Goal: Task Accomplishment & Management: Complete application form

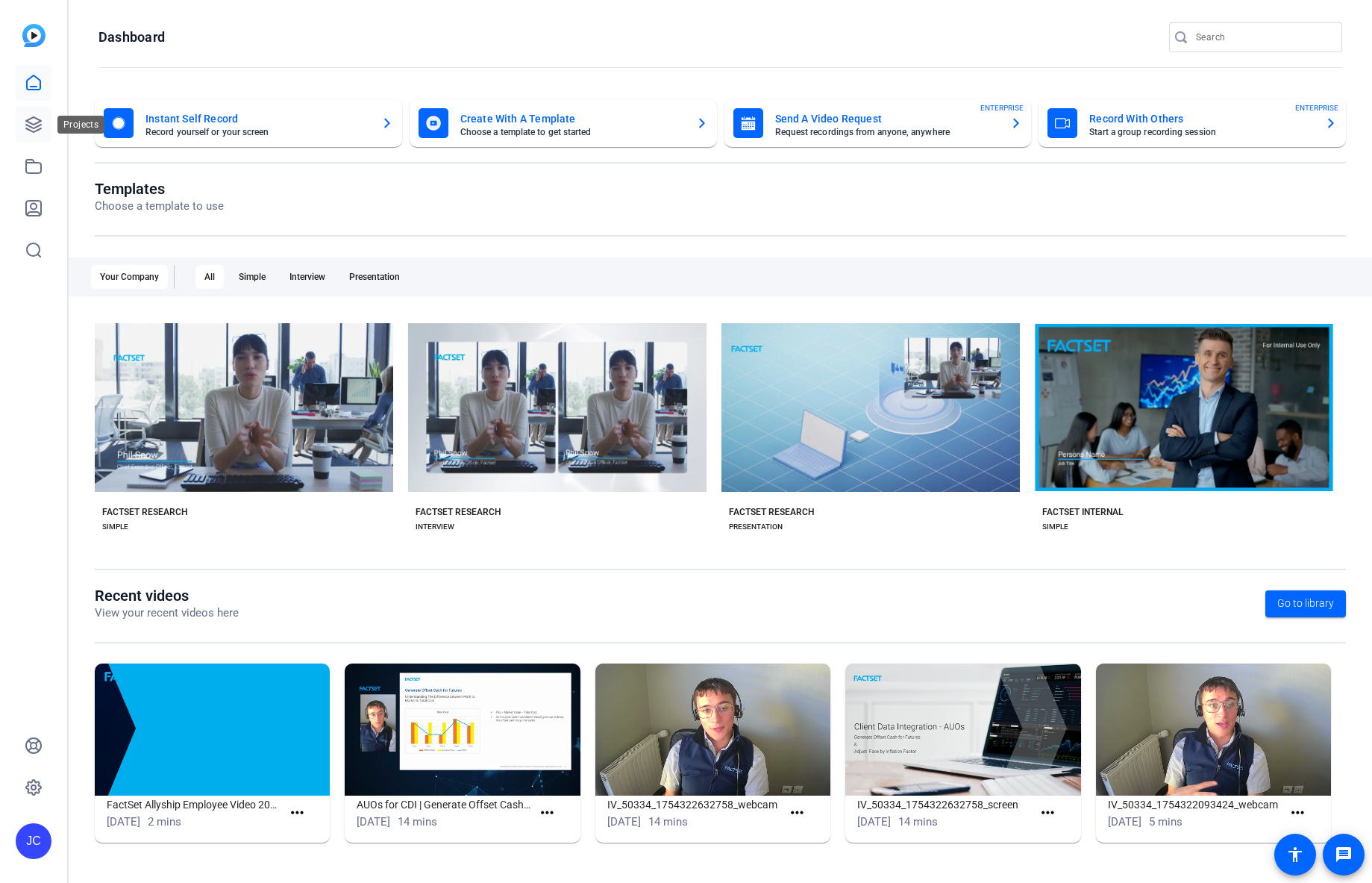
click at [36, 117] on icon at bounding box center [34, 125] width 18 height 18
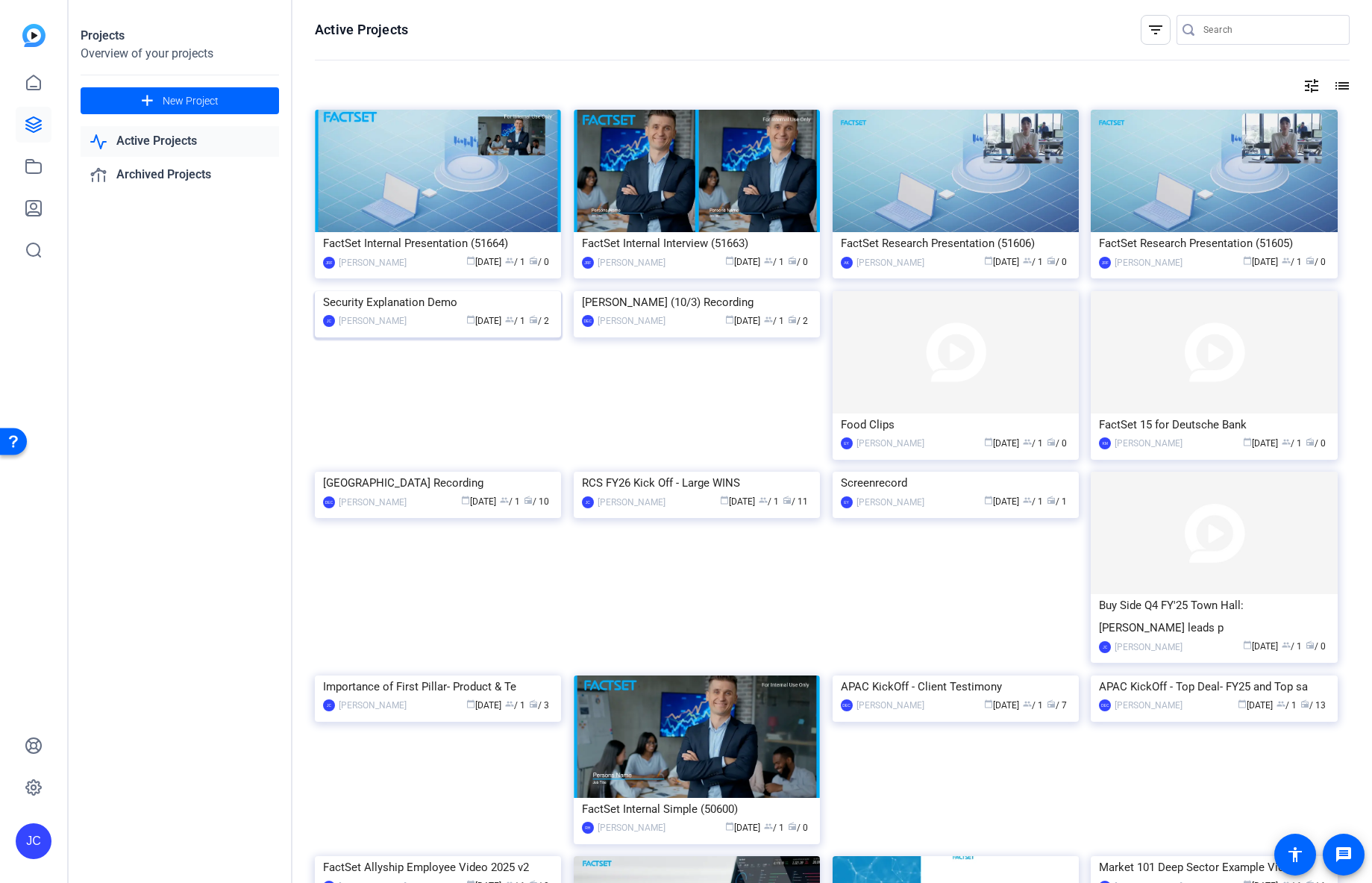
click at [515, 329] on div "calendar_today [DATE] group / 1 radio / 2" at bounding box center [483, 322] width 139 height 16
click at [207, 92] on span at bounding box center [179, 101] width 198 height 36
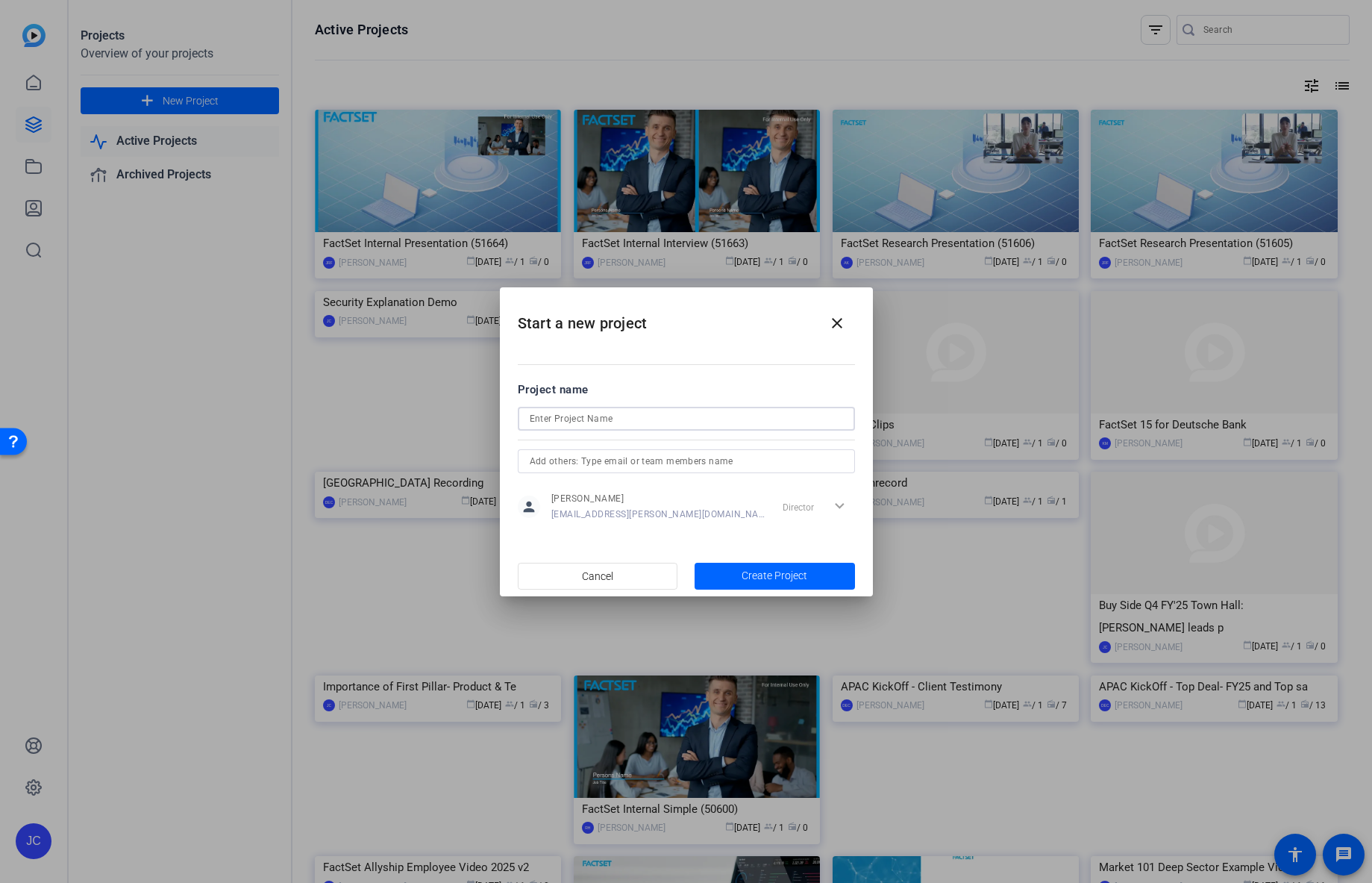
click at [598, 421] on input at bounding box center [686, 419] width 314 height 18
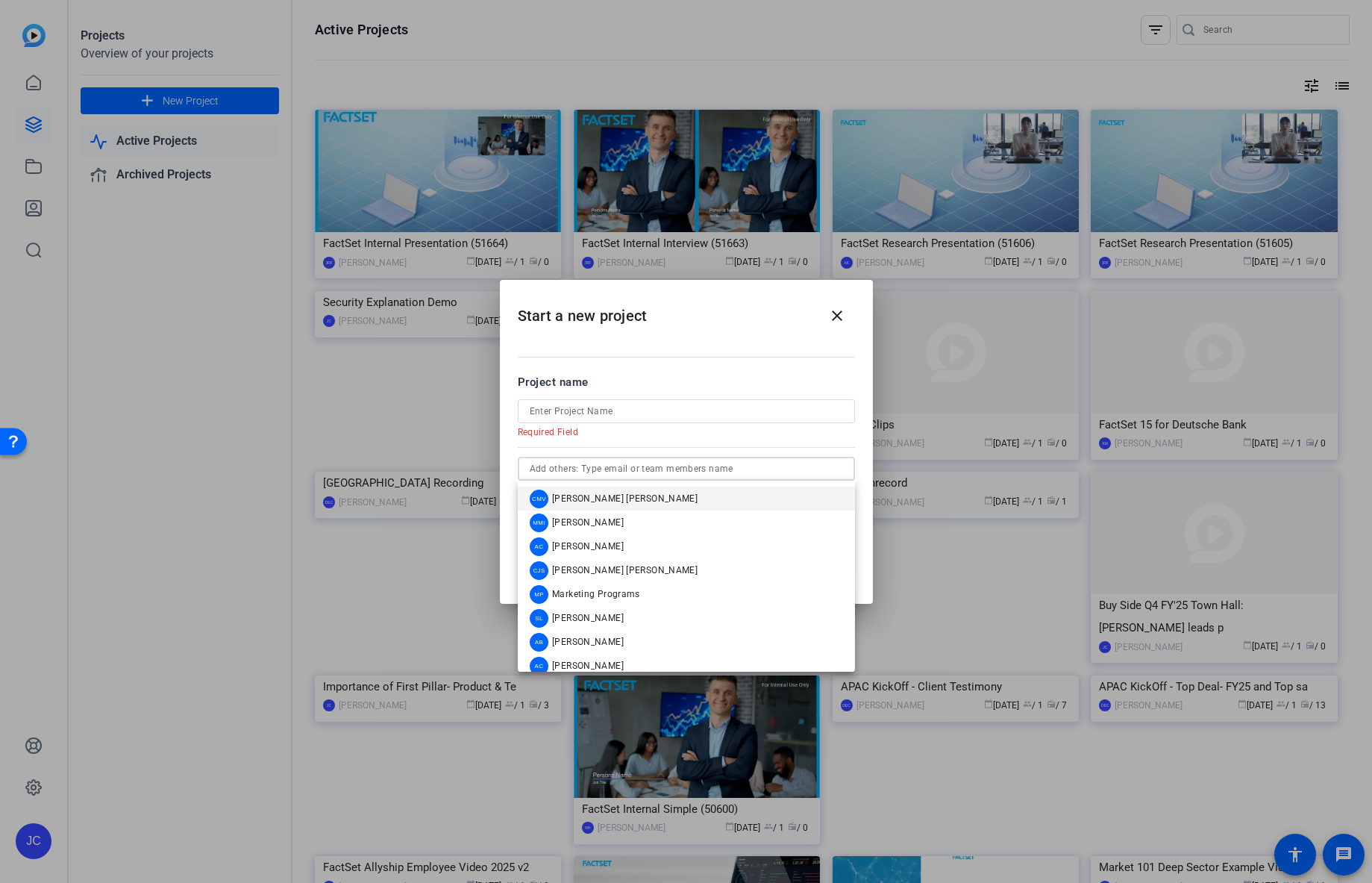
click at [601, 469] on input "text" at bounding box center [686, 468] width 314 height 18
paste input "[EMAIL_ADDRESS][PERSON_NAME][DOMAIN_NAME]"
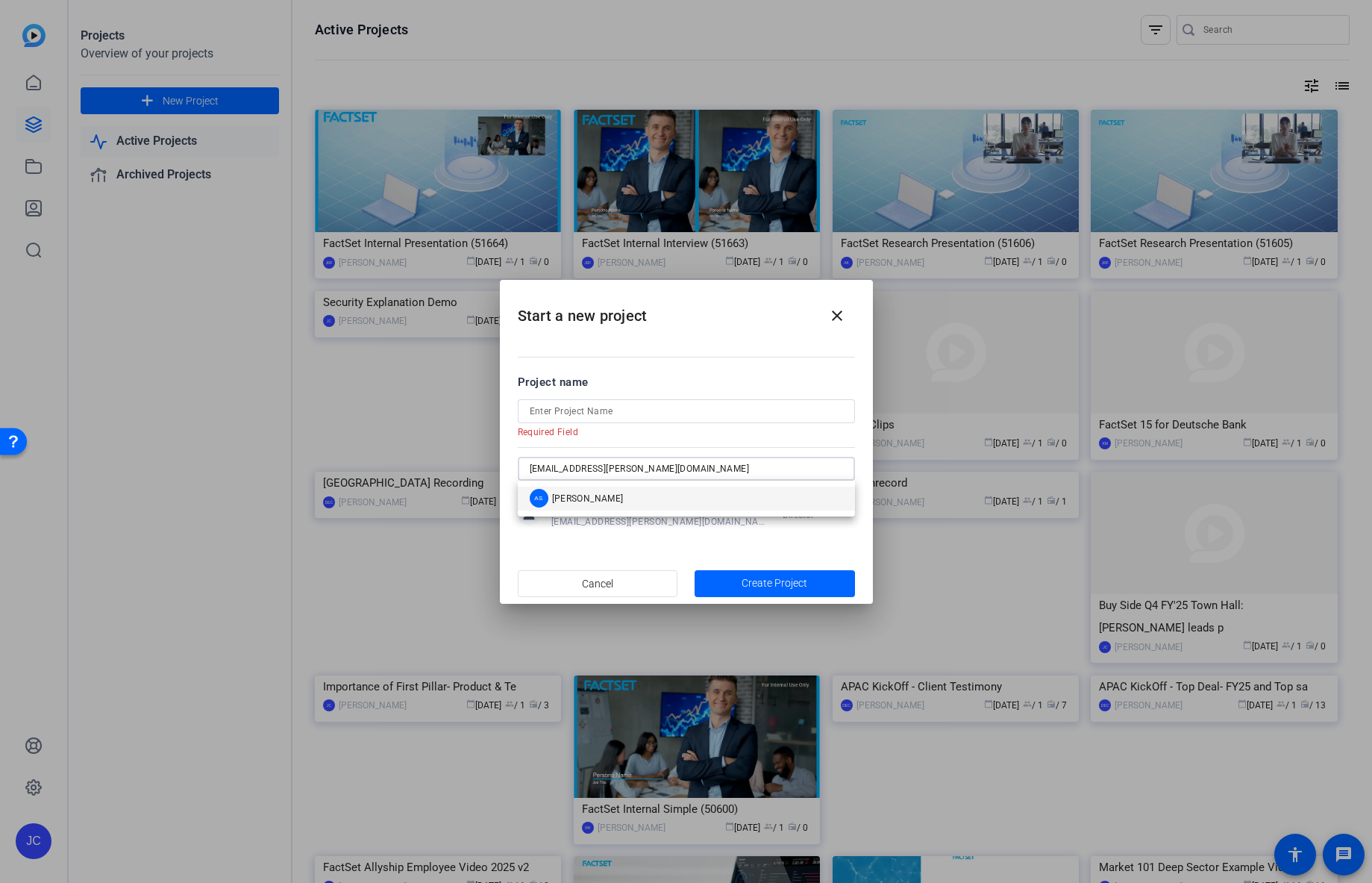
type input "[EMAIL_ADDRESS][PERSON_NAME][DOMAIN_NAME]"
click at [637, 499] on mat-option "AS [PERSON_NAME]" at bounding box center [686, 498] width 338 height 24
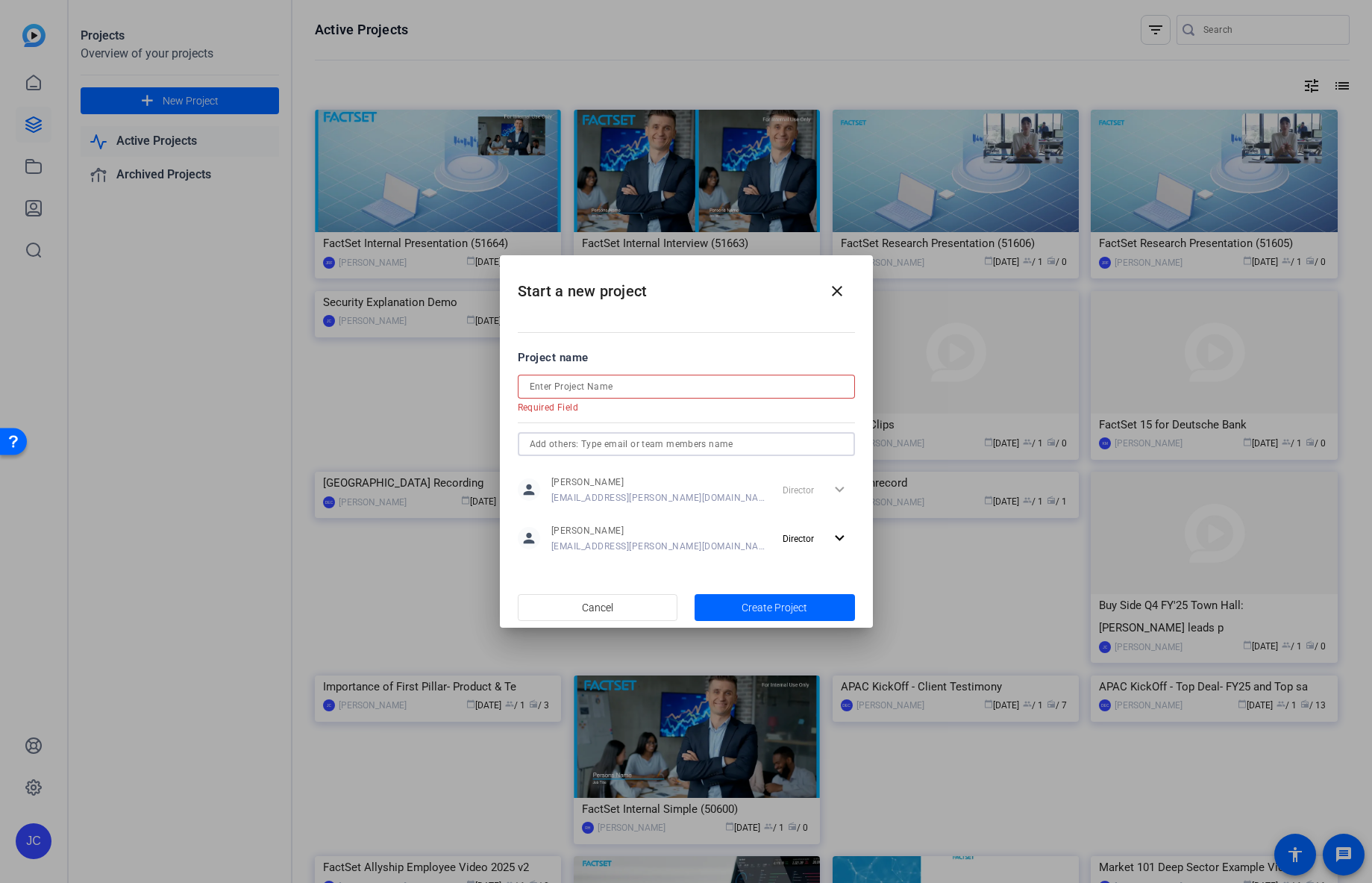
click at [599, 387] on input at bounding box center [686, 386] width 314 height 18
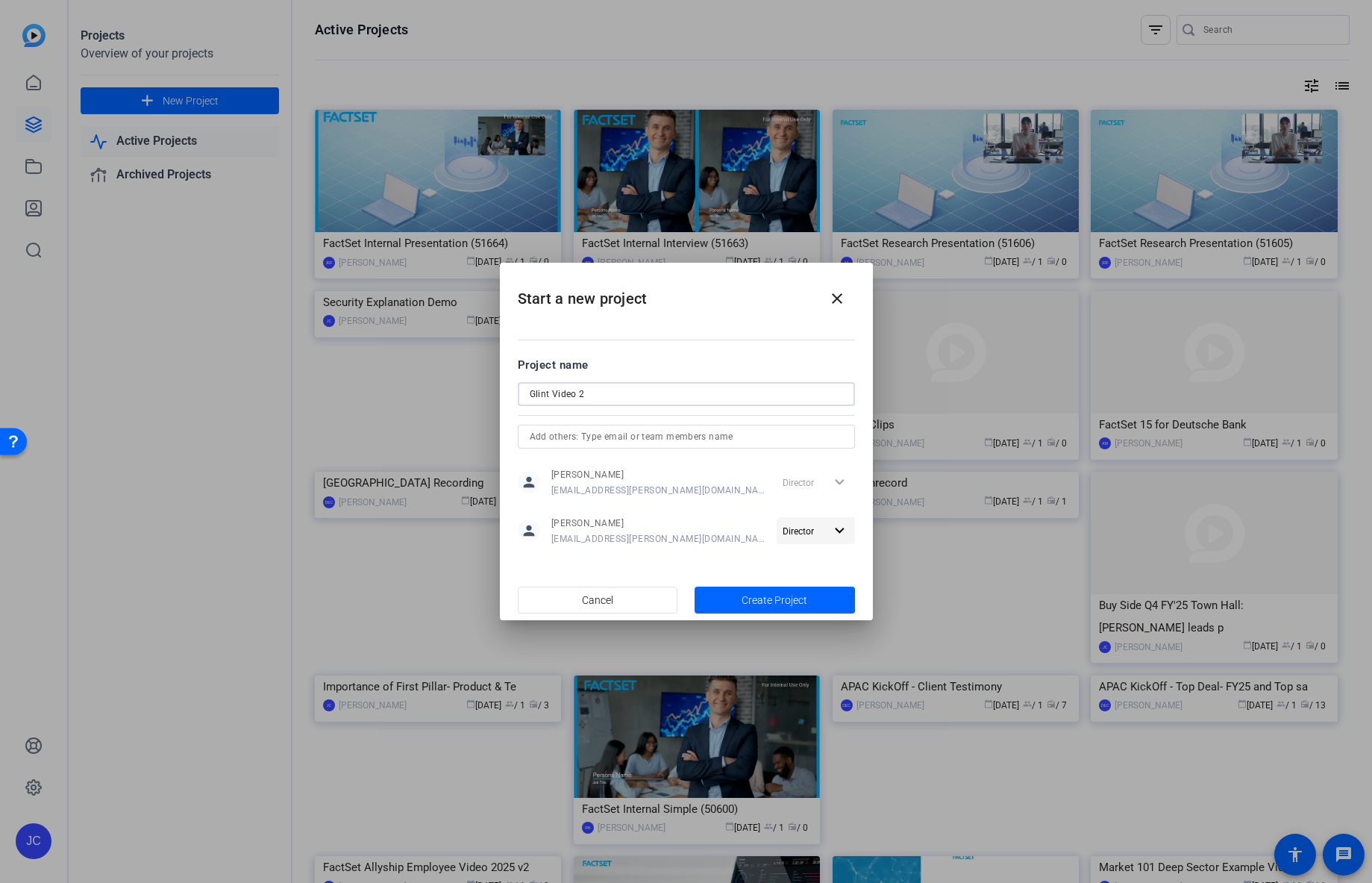
type input "Glint Video 2"
click at [836, 531] on mat-icon "expand_more" at bounding box center [839, 531] width 19 height 19
click at [743, 346] on div at bounding box center [686, 442] width 1372 height 883
click at [792, 598] on span "Create Project" at bounding box center [774, 600] width 65 height 16
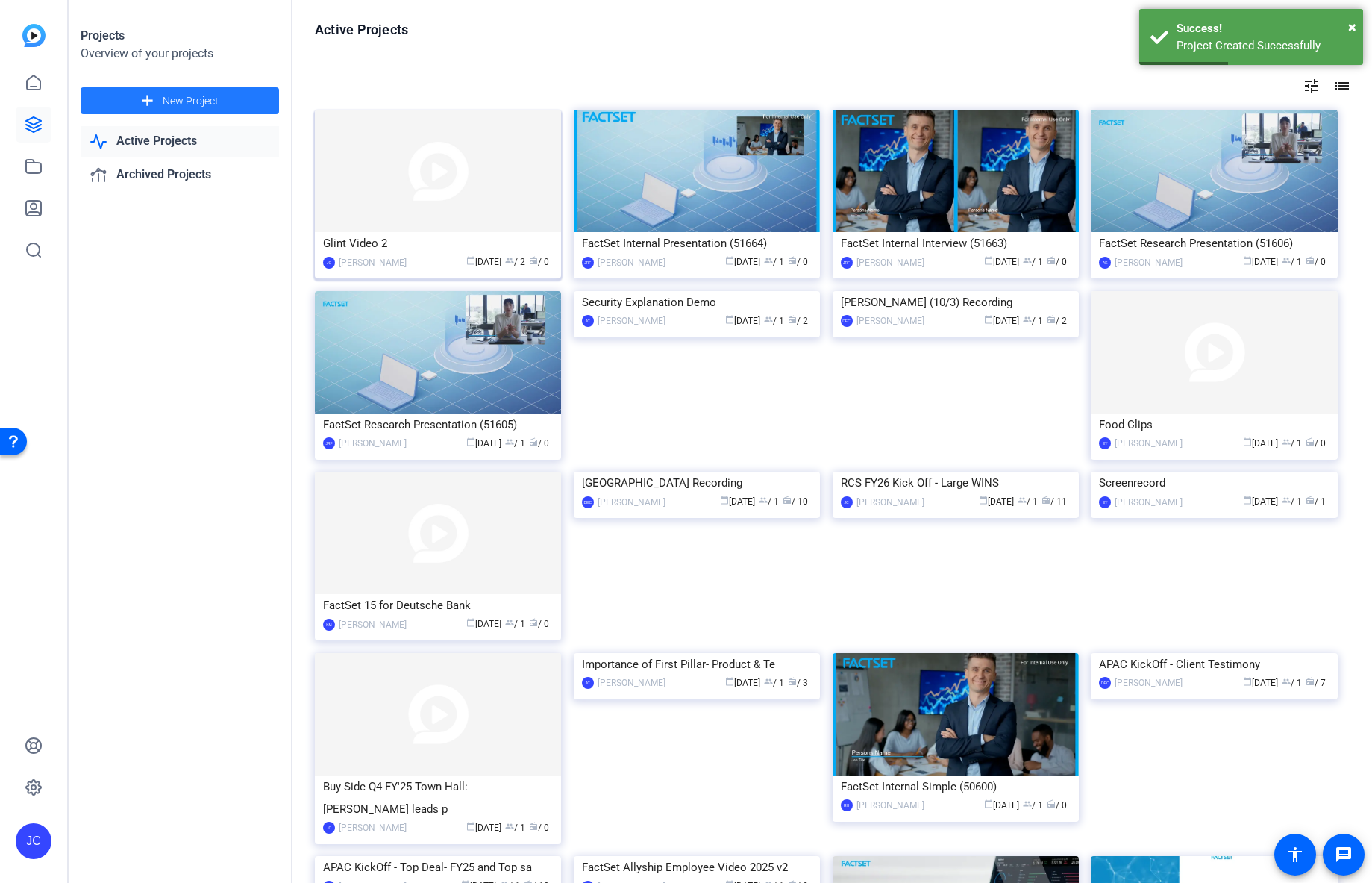
click at [483, 249] on div "Glint Video 2" at bounding box center [438, 243] width 230 height 23
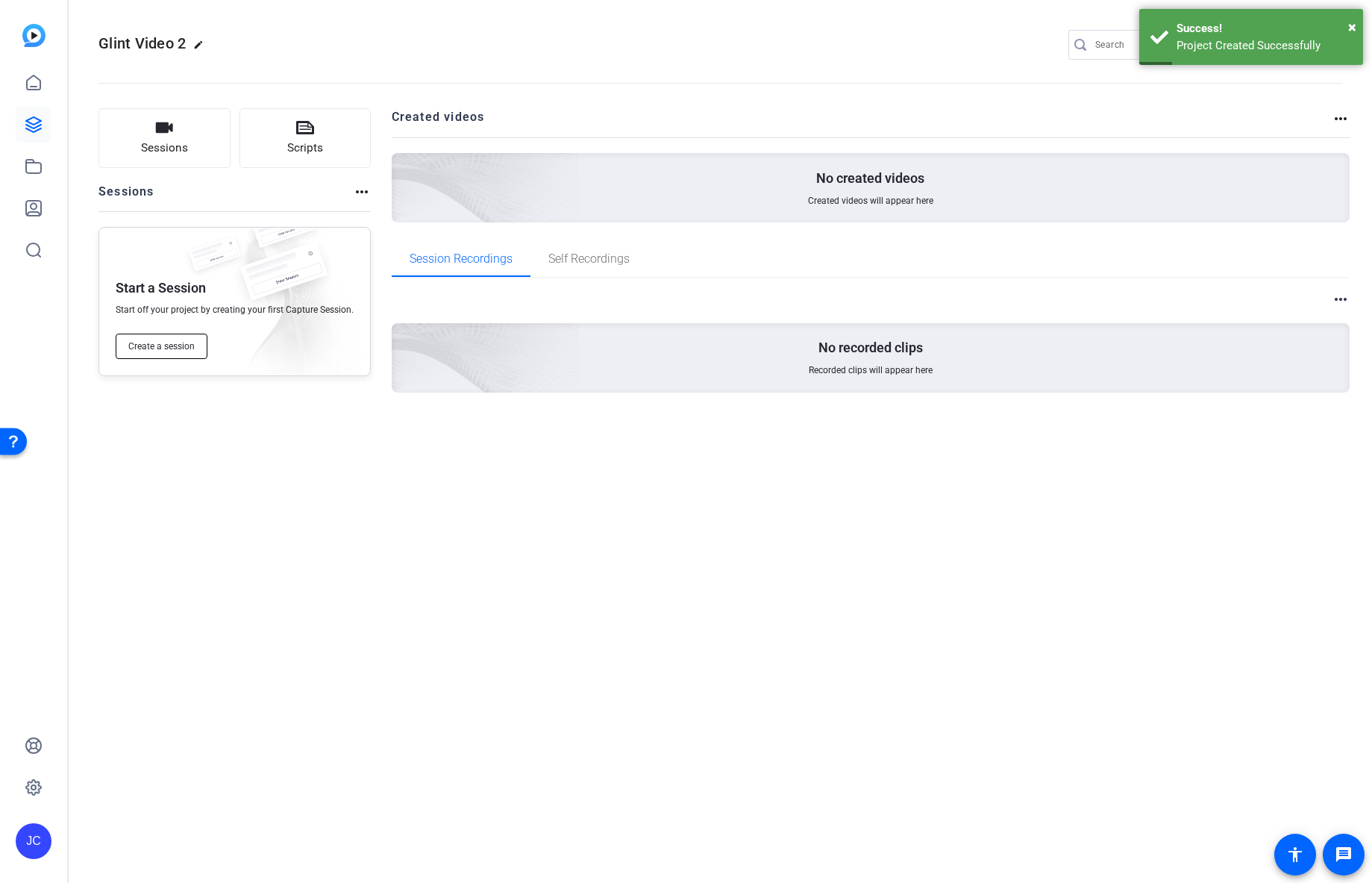
click at [180, 342] on span "Create a session" at bounding box center [161, 346] width 66 height 12
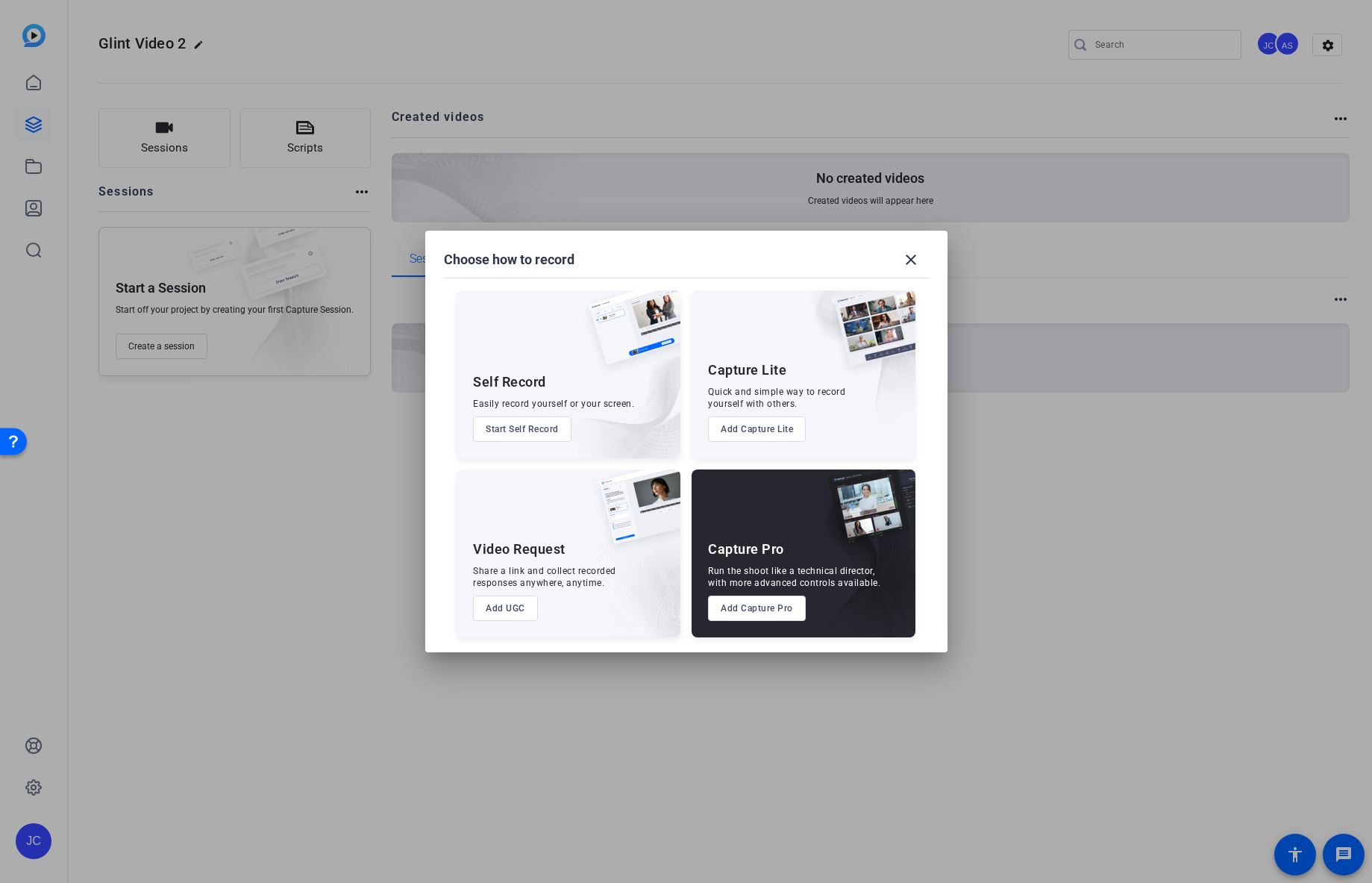
click at [363, 213] on div at bounding box center [686, 442] width 1372 height 883
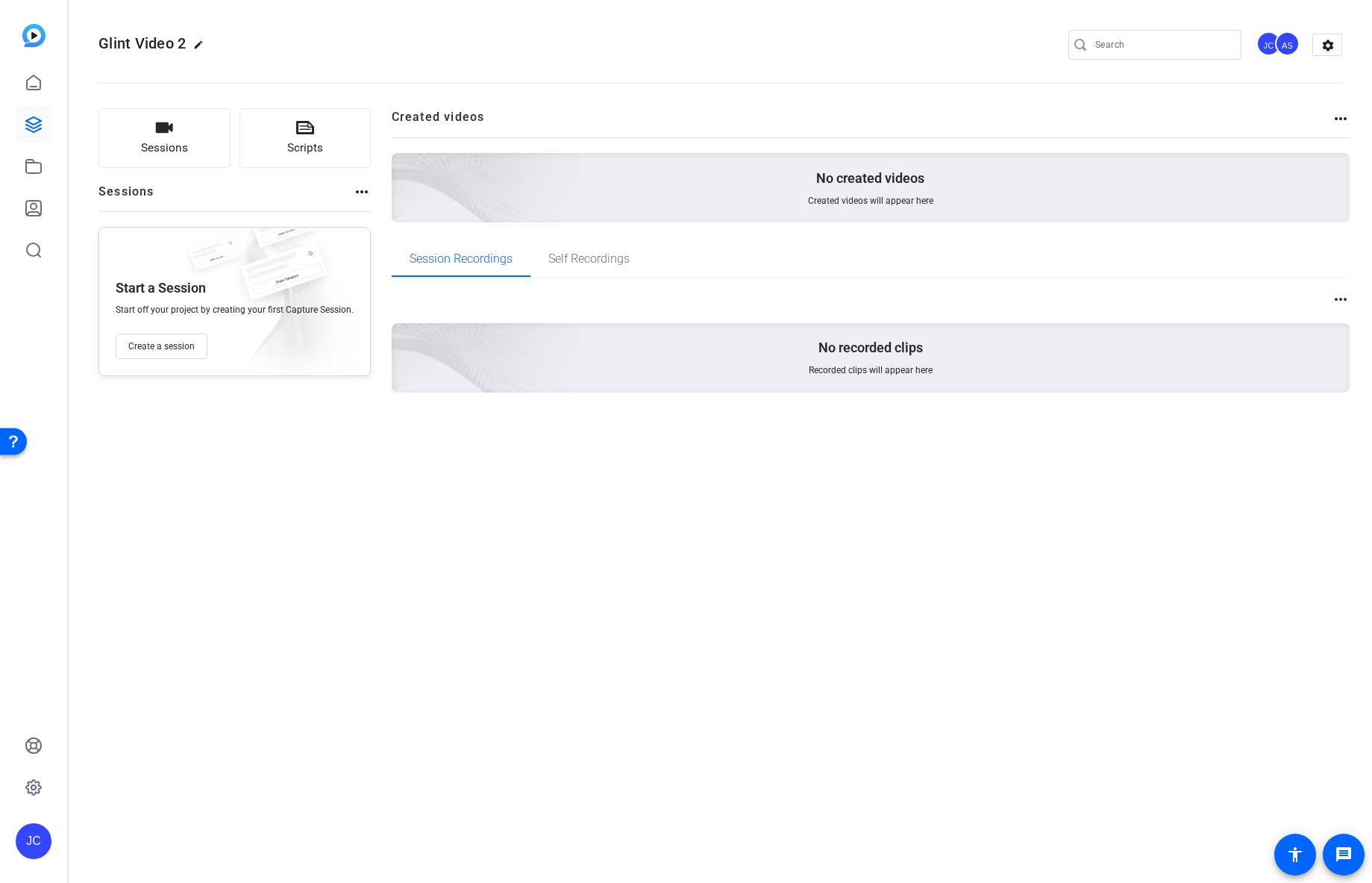
click at [354, 189] on mat-icon "more_horiz" at bounding box center [361, 192] width 18 height 18
click at [256, 208] on div at bounding box center [686, 442] width 1372 height 883
click at [177, 348] on span "Create a session" at bounding box center [161, 346] width 66 height 12
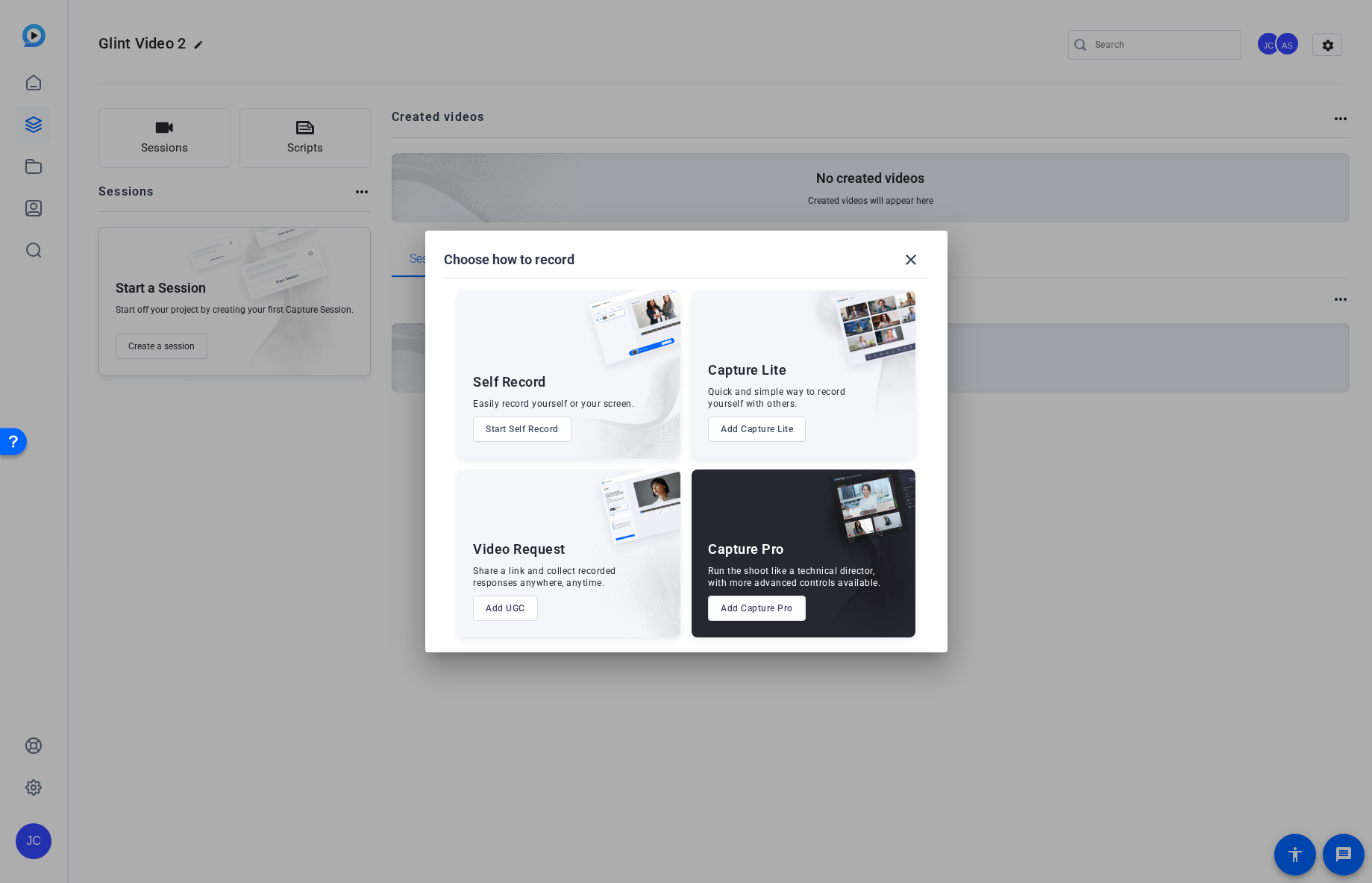
drag, startPoint x: 532, startPoint y: 429, endPoint x: 565, endPoint y: 337, distance: 97.7
click at [565, 337] on div "Self Record Easily record yourself or your screen. Start Self Record" at bounding box center [568, 374] width 224 height 168
click at [565, 337] on img at bounding box center [615, 390] width 130 height 136
click at [538, 429] on button "Start Self Record" at bounding box center [522, 430] width 98 height 26
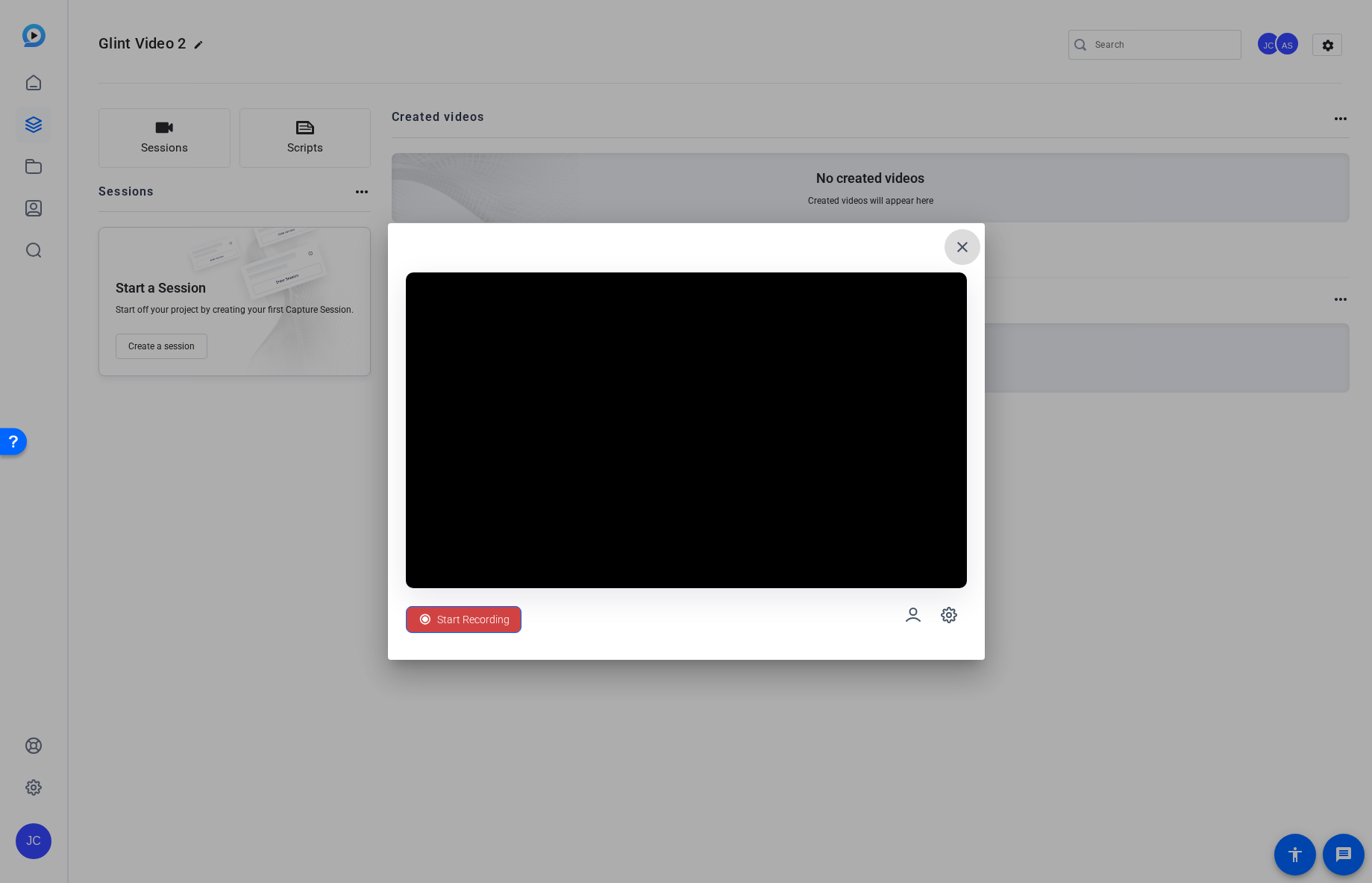
click at [964, 243] on mat-icon "close" at bounding box center [962, 246] width 18 height 18
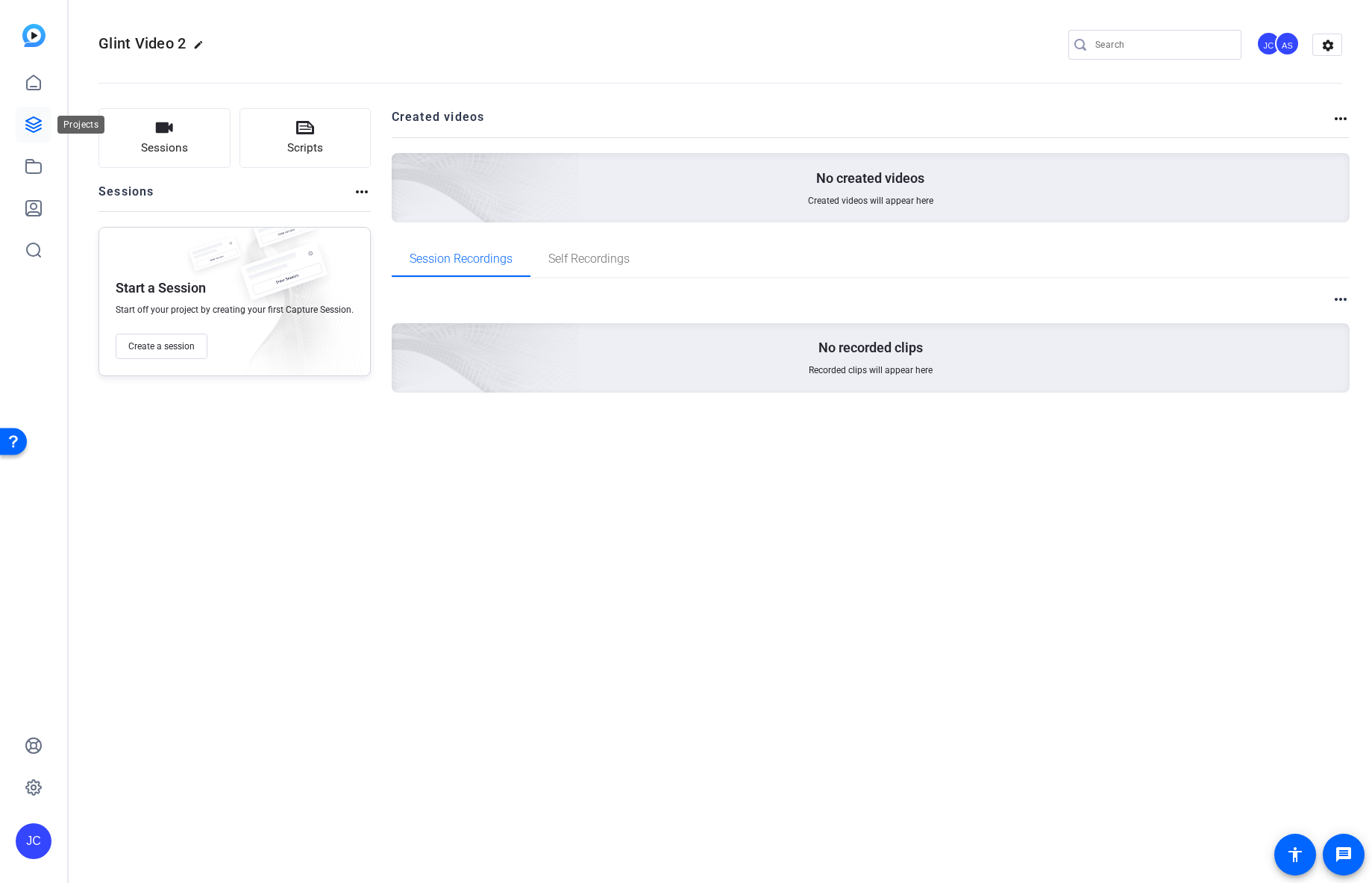
click at [42, 119] on icon at bounding box center [34, 125] width 18 height 18
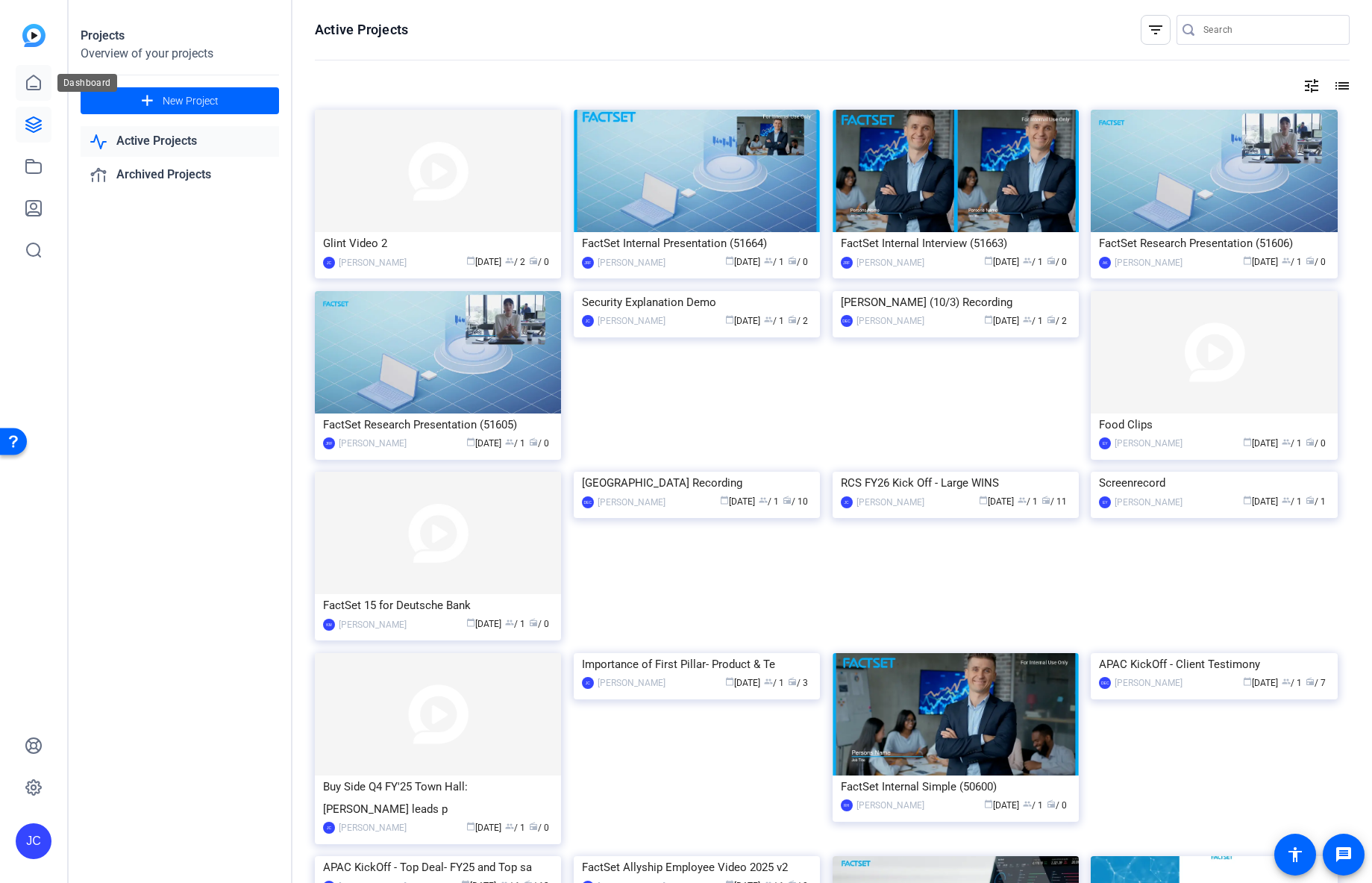
click at [32, 85] on icon at bounding box center [34, 83] width 18 height 18
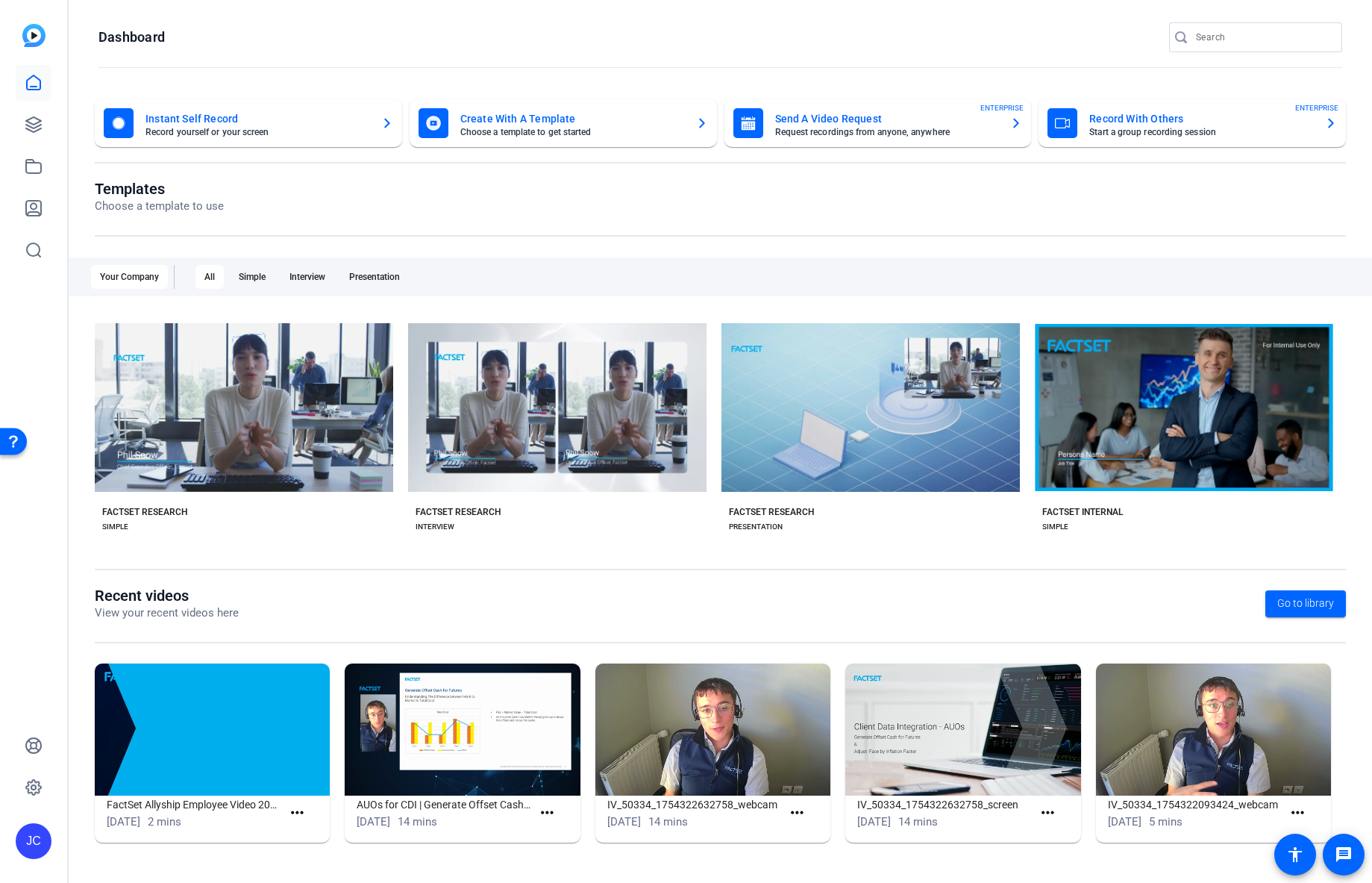
click at [804, 126] on mat-card-title "Send A Video Request" at bounding box center [887, 119] width 224 height 18
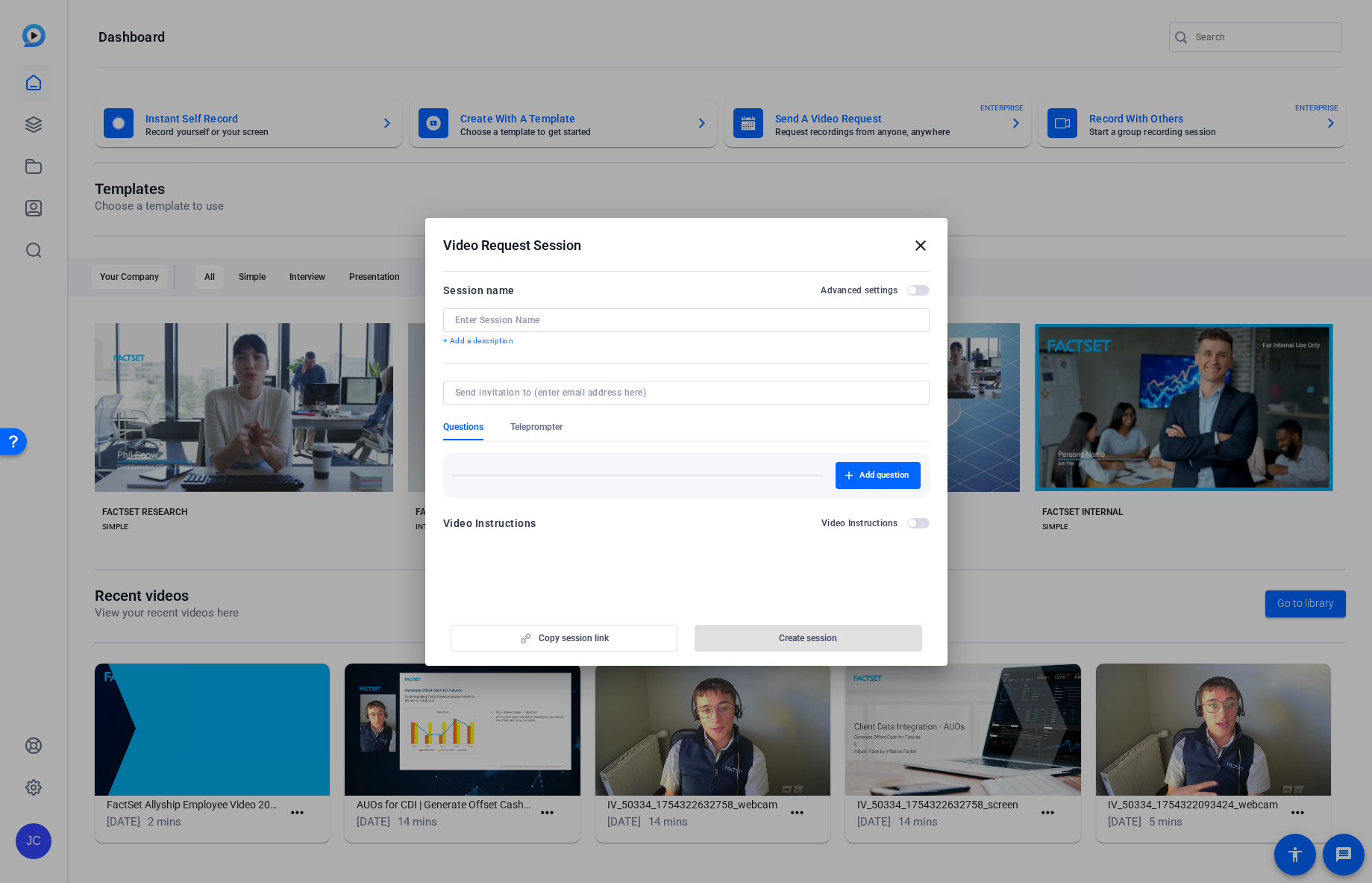
click at [615, 312] on div at bounding box center [686, 320] width 462 height 24
click at [594, 325] on input at bounding box center [686, 320] width 462 height 12
type input "Glint Video 2"
click at [526, 389] on input at bounding box center [683, 392] width 456 height 12
type input "arie"
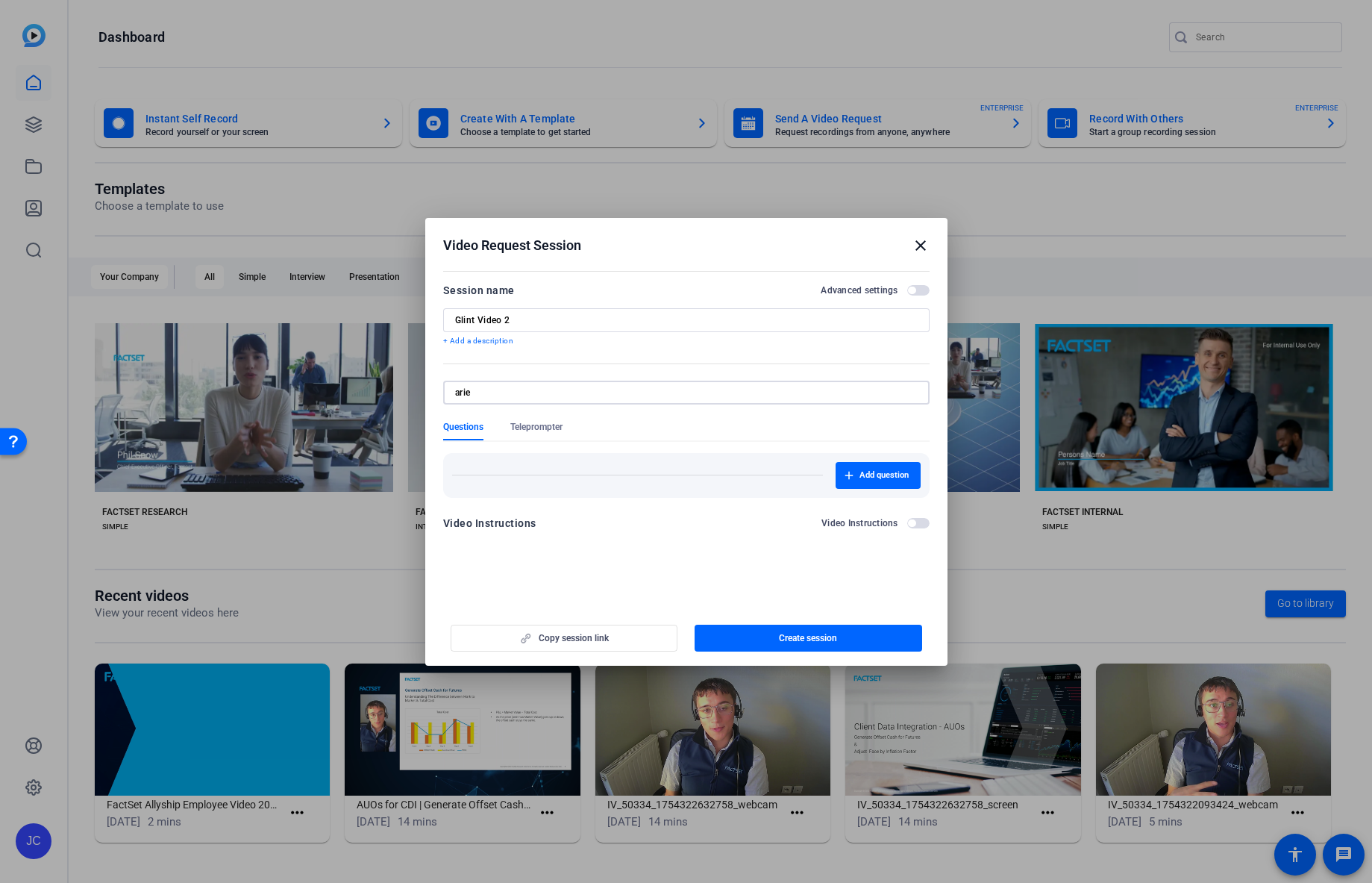
drag, startPoint x: 508, startPoint y: 390, endPoint x: 408, endPoint y: 389, distance: 100.0
click at [408, 389] on div "Video Request Session close Session name Advanced settings Glint Video 2 + Add …" at bounding box center [686, 442] width 1372 height 883
paste input "[URL][DOMAIN_NAME][DATE]"
type input "[URL][DOMAIN_NAME][DATE]"
click at [583, 398] on div at bounding box center [686, 392] width 462 height 24
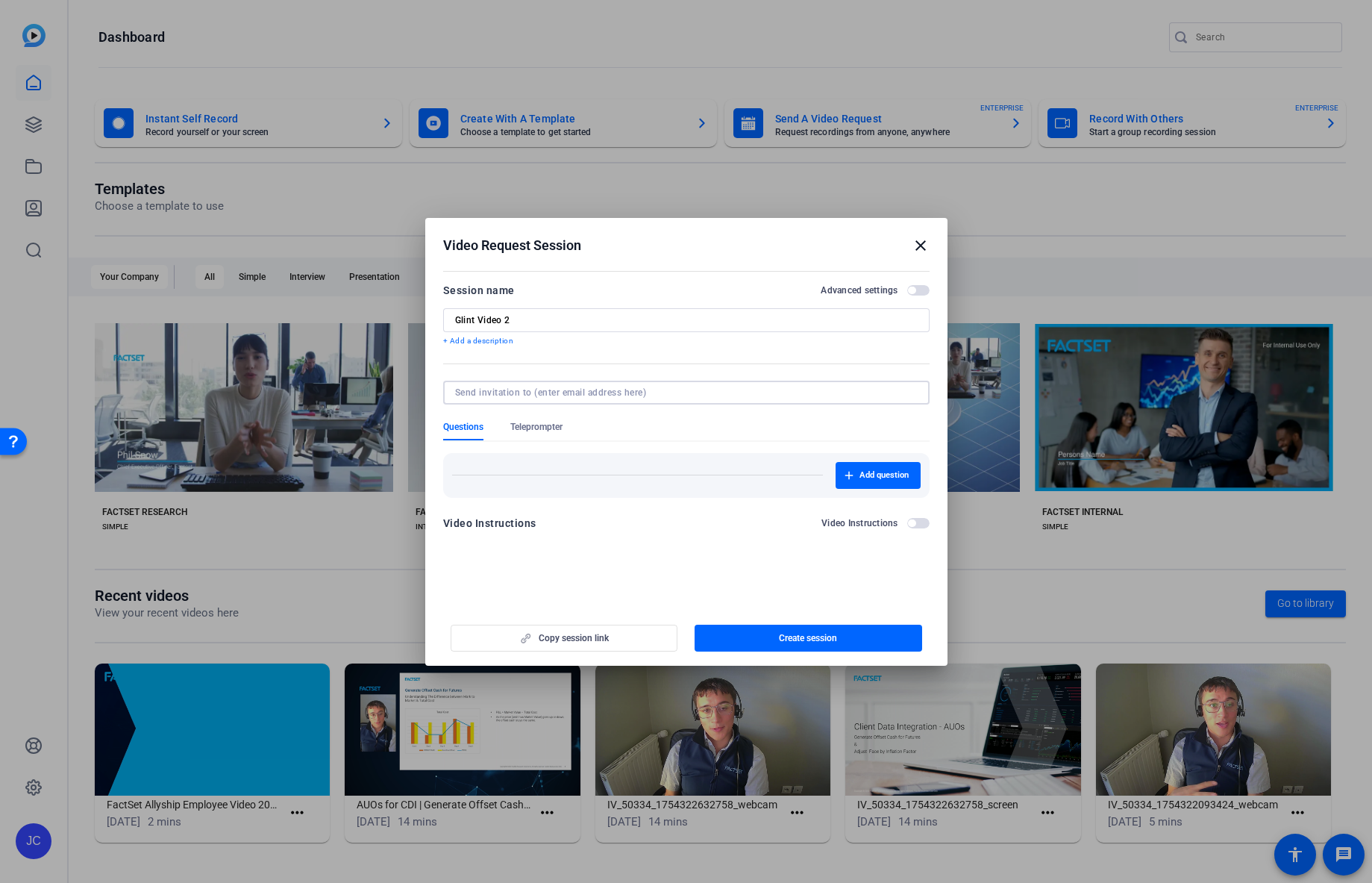
paste input "[EMAIL_ADDRESS][PERSON_NAME][DOMAIN_NAME]"
type input "[EMAIL_ADDRESS][PERSON_NAME][DOMAIN_NAME]"
click at [793, 638] on span "Create session" at bounding box center [808, 638] width 58 height 12
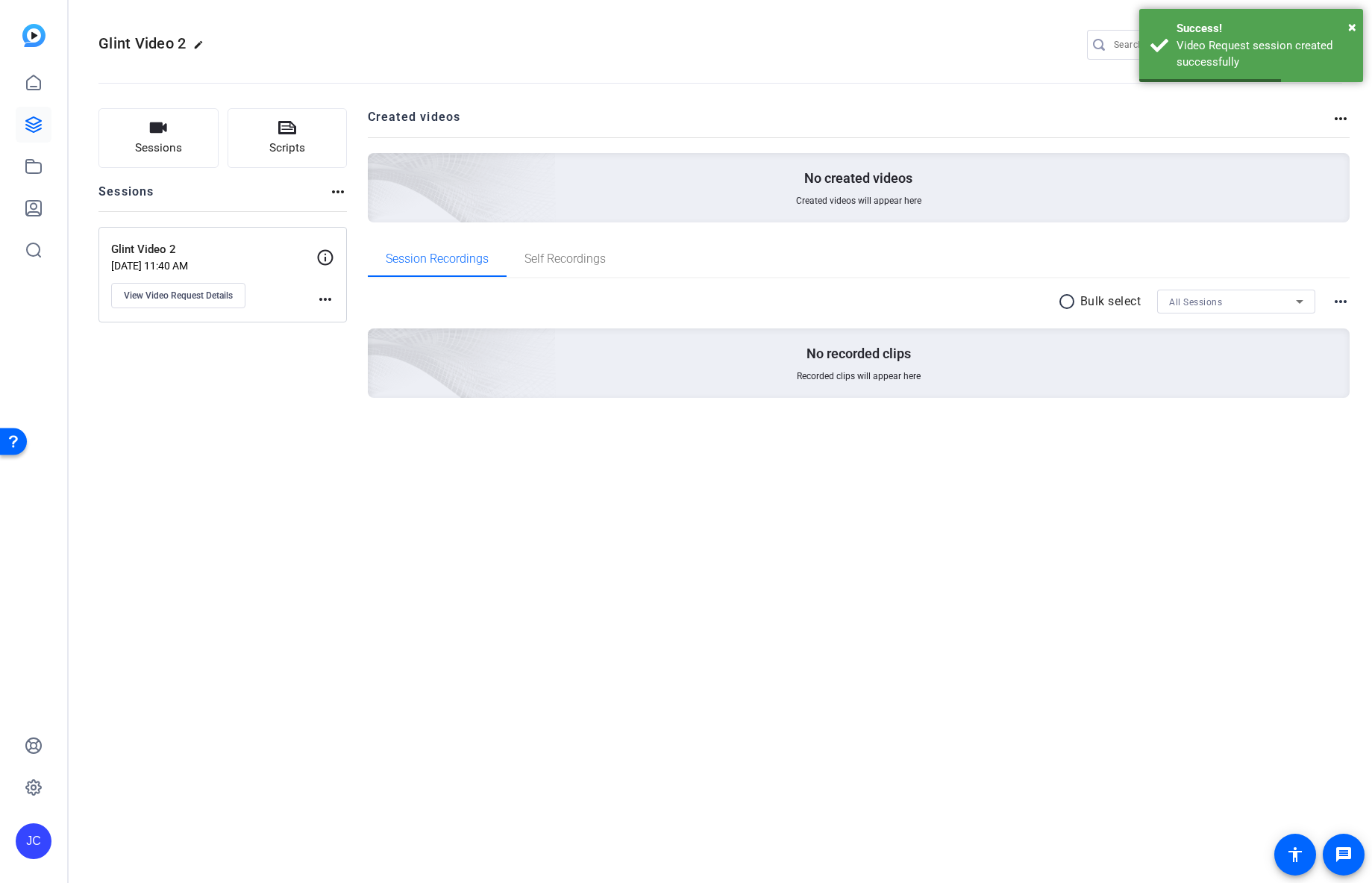
click at [326, 301] on mat-icon "more_horiz" at bounding box center [326, 299] width 18 height 18
click at [147, 293] on div at bounding box center [686, 442] width 1372 height 883
click at [183, 286] on button "View Video Request Details" at bounding box center [178, 296] width 135 height 26
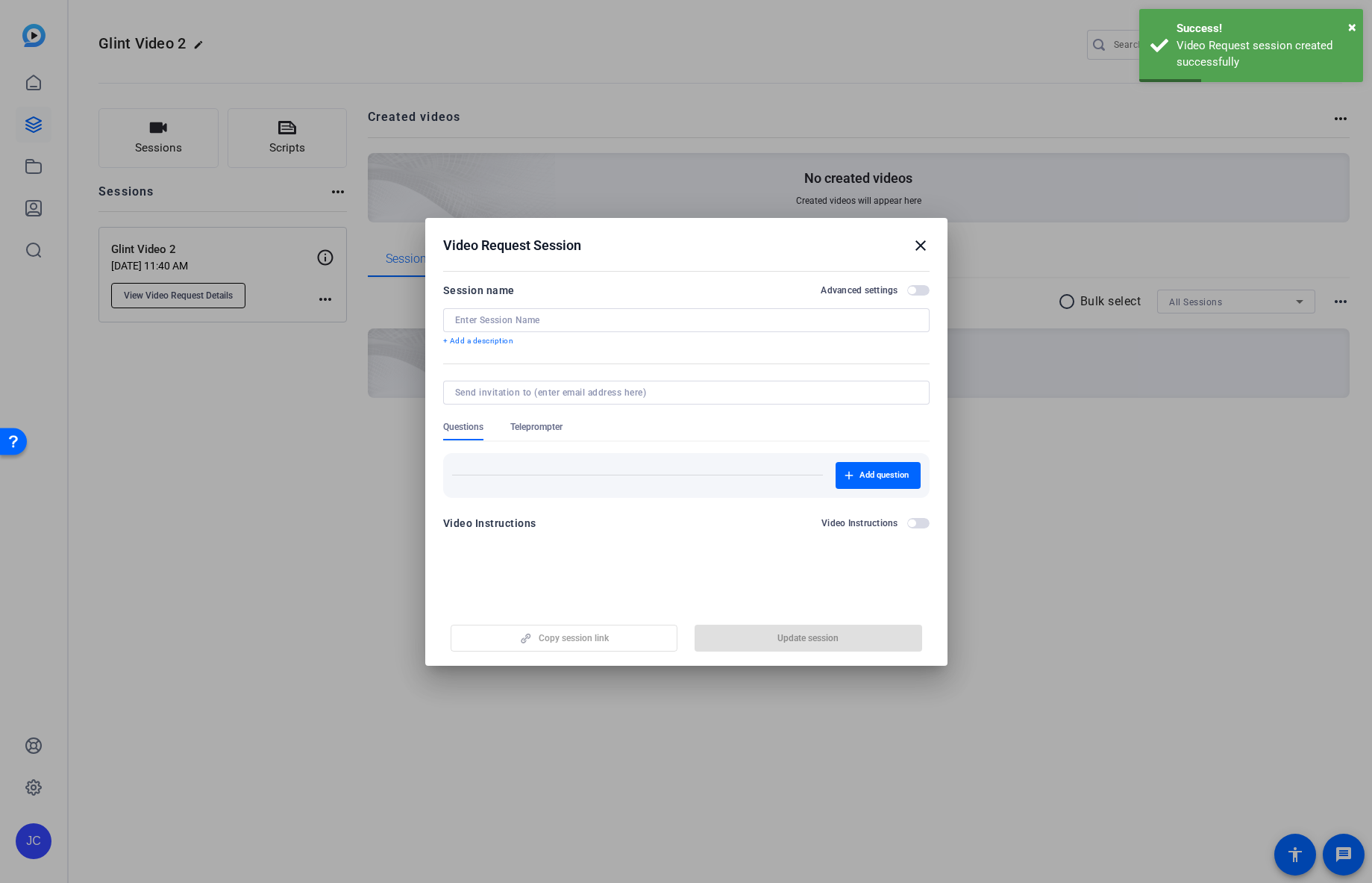
type input "Glint Video 2"
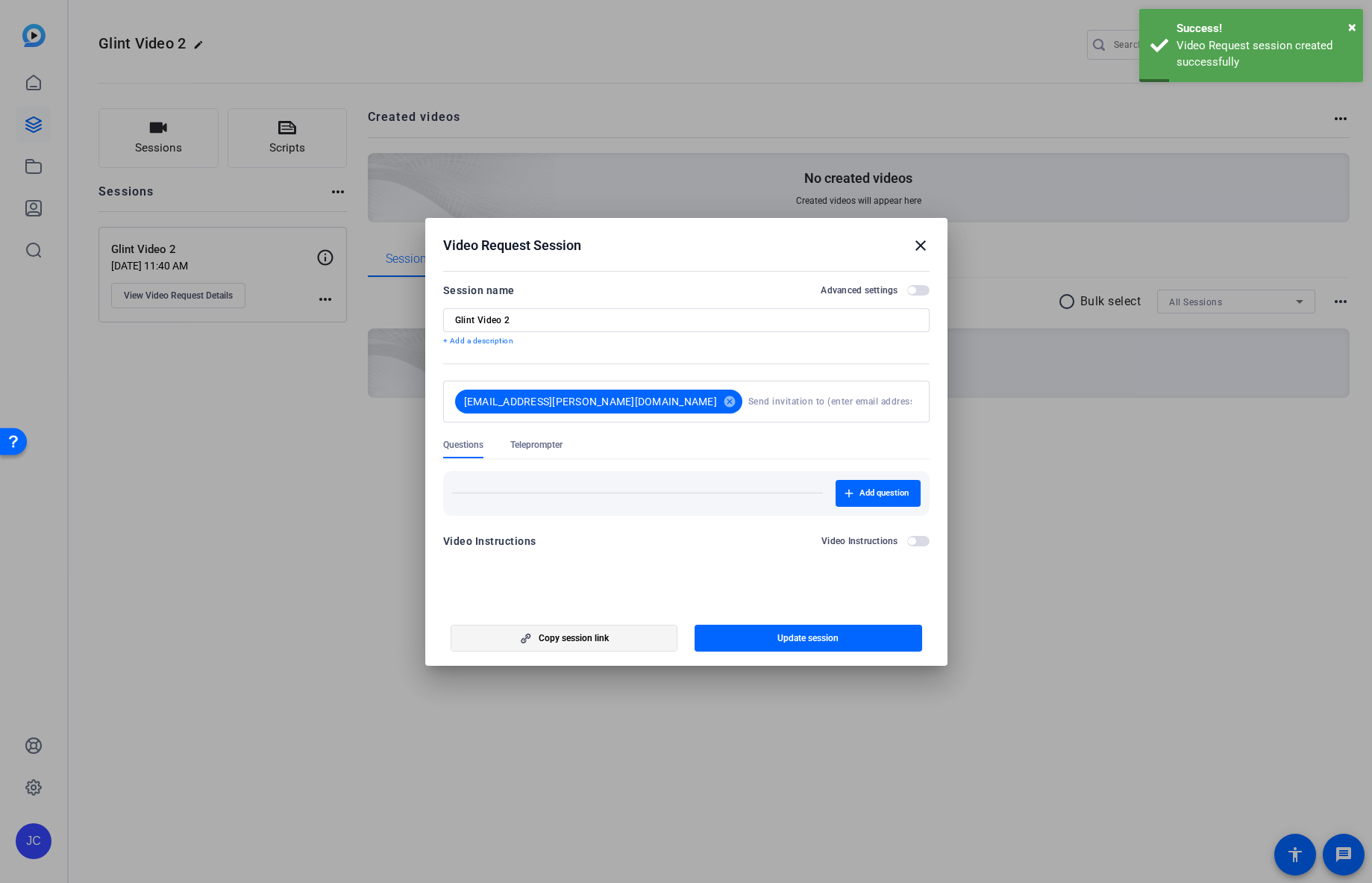
click at [610, 637] on span "button" at bounding box center [564, 638] width 226 height 36
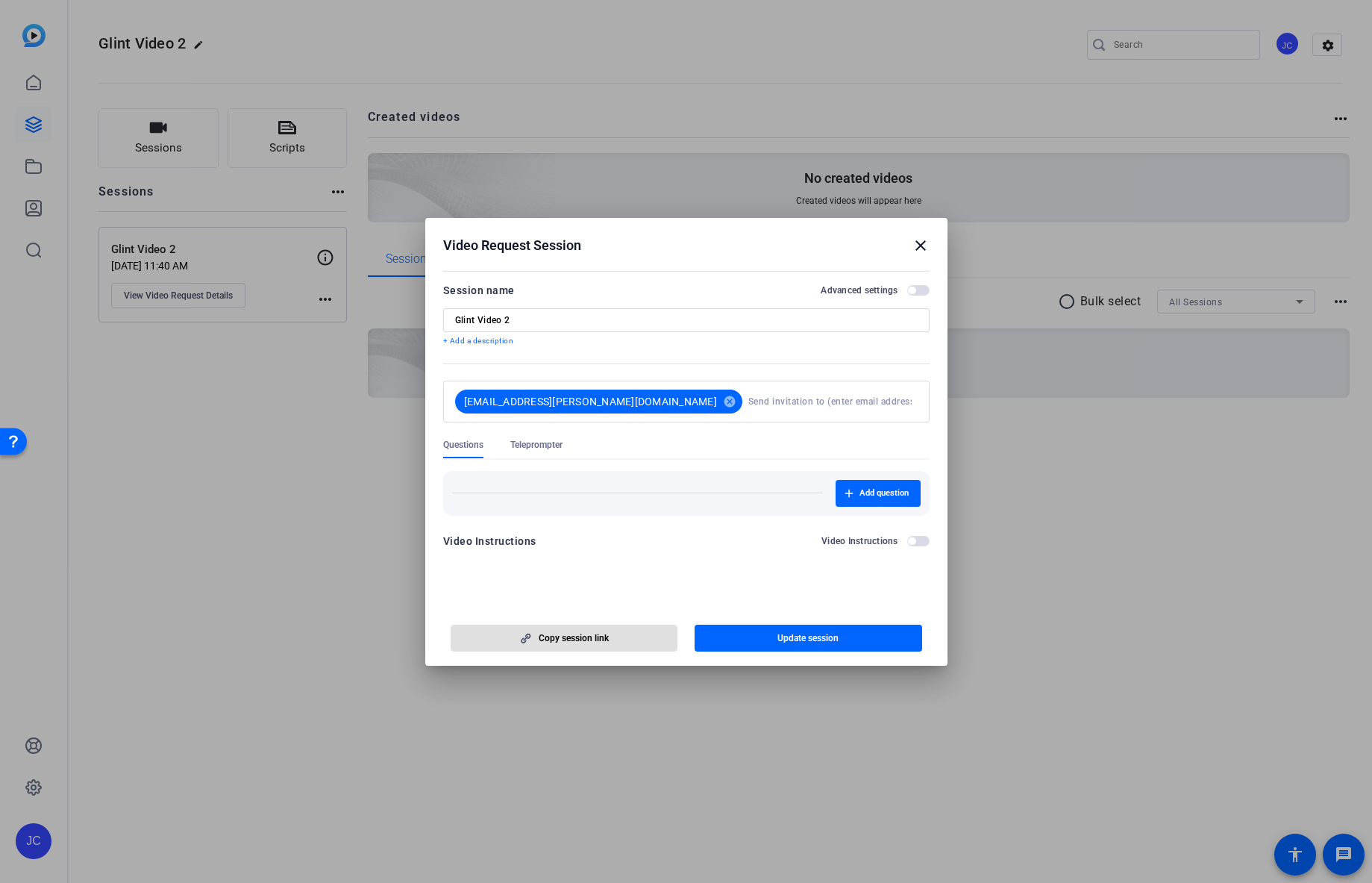
click at [920, 245] on mat-icon "close" at bounding box center [921, 245] width 18 height 18
